Goal: Find specific page/section: Locate a particular part of the current website

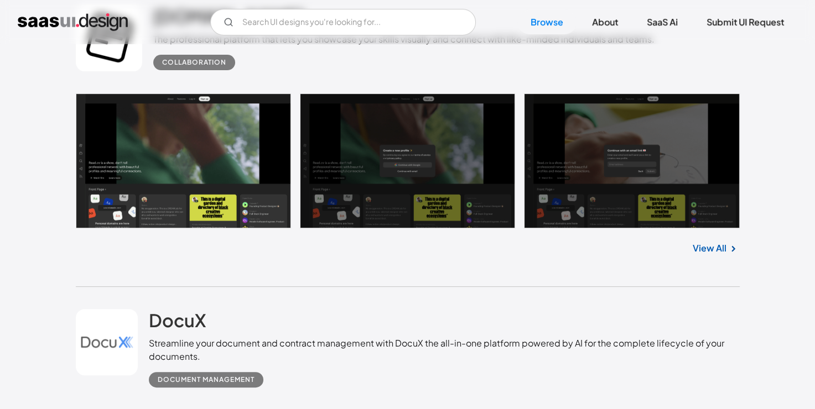
scroll to position [387, 0]
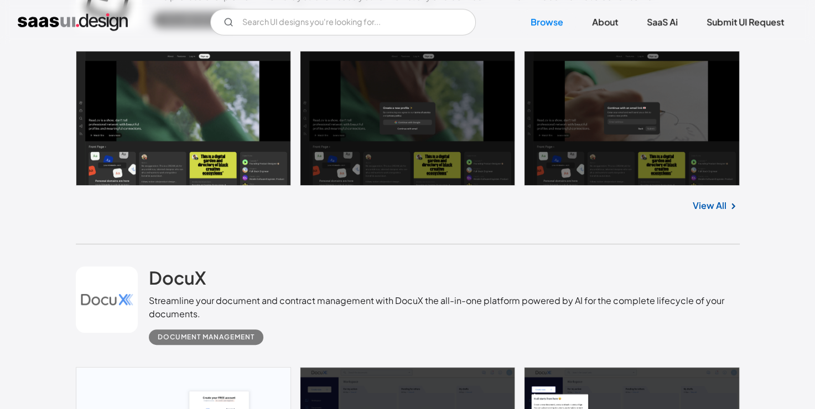
click at [210, 126] on link at bounding box center [408, 118] width 664 height 135
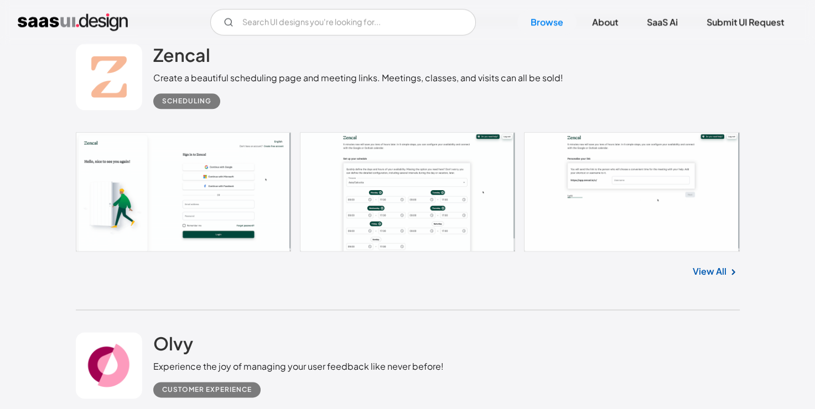
scroll to position [1217, 0]
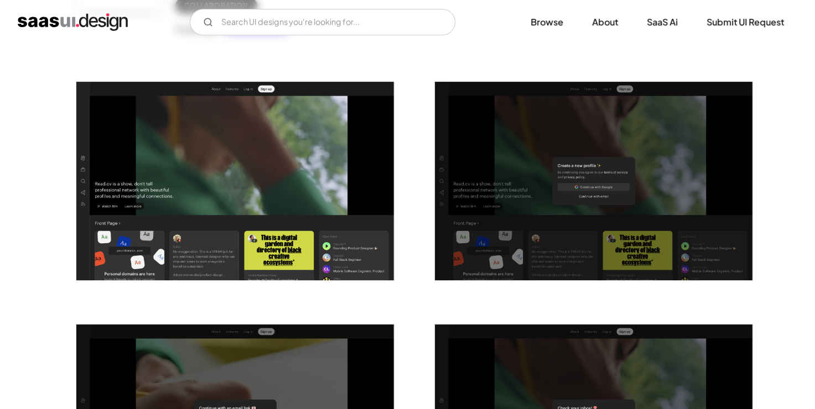
scroll to position [221, 0]
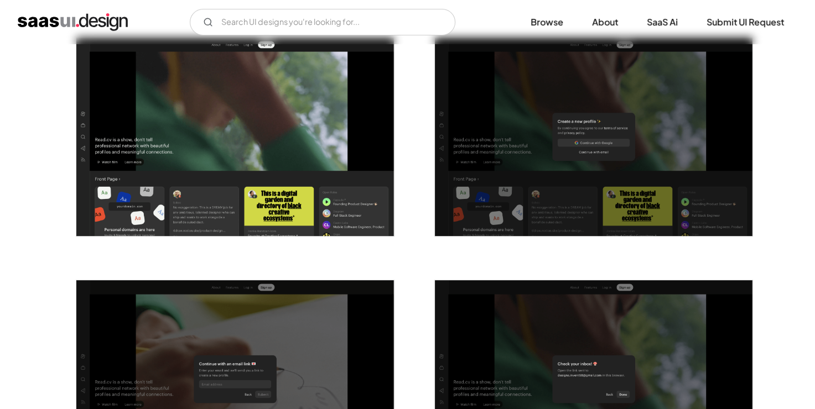
click at [267, 118] on img at bounding box center [234, 137] width 317 height 199
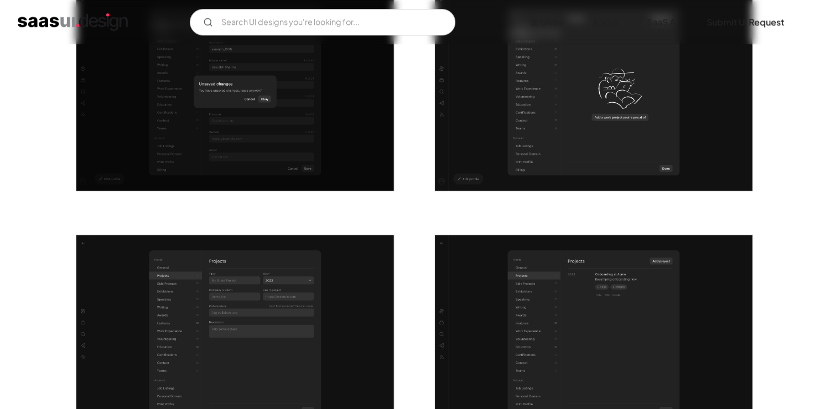
scroll to position [1161, 0]
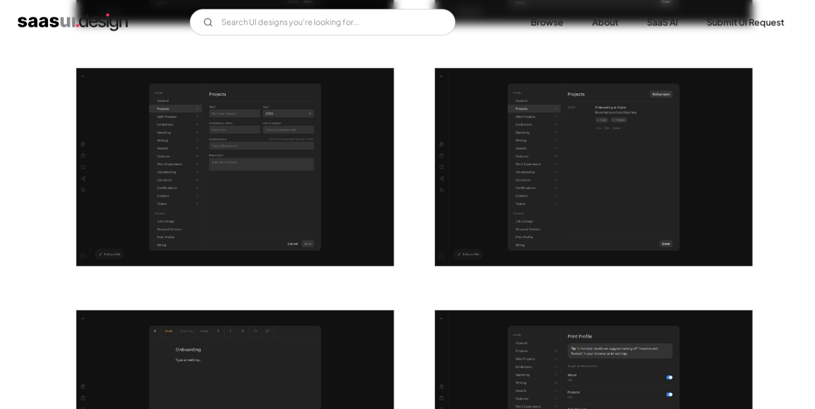
click at [284, 129] on img at bounding box center [234, 167] width 317 height 199
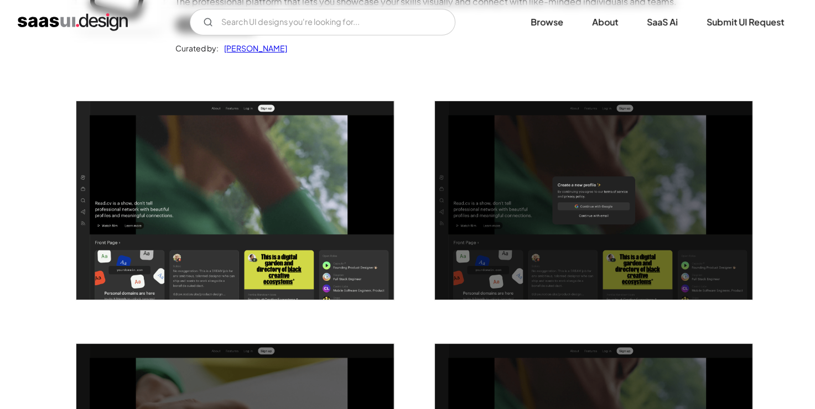
scroll to position [0, 0]
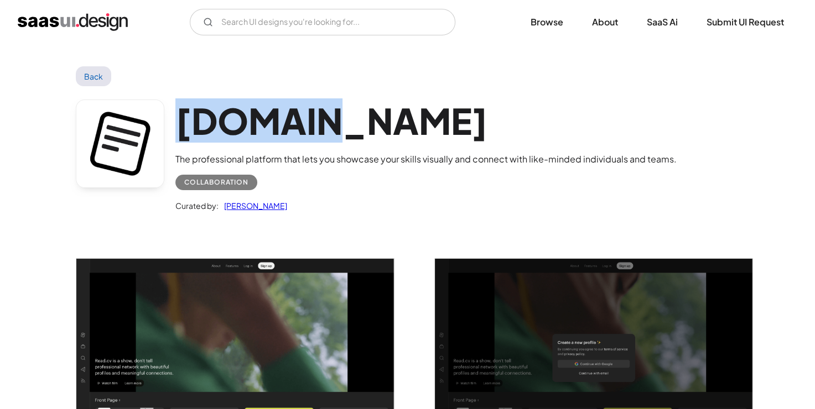
drag, startPoint x: 176, startPoint y: 126, endPoint x: 313, endPoint y: 124, distance: 137.2
click at [313, 124] on h1 "[DOMAIN_NAME]" at bounding box center [425, 121] width 501 height 43
